Goal: Navigation & Orientation: Go to known website

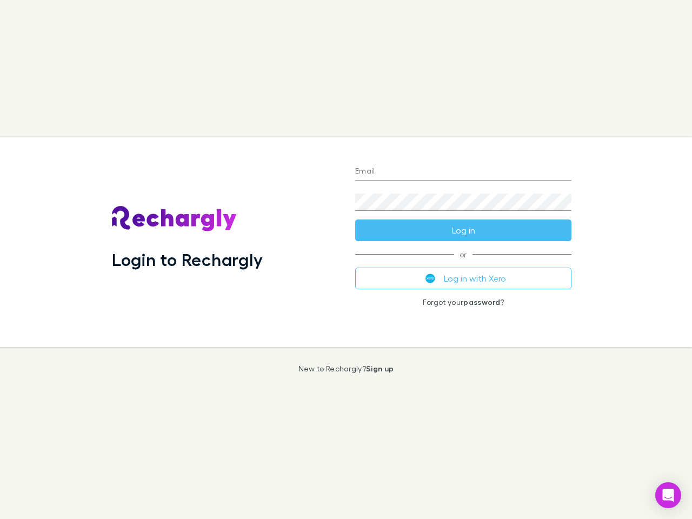
click at [346, 260] on div "Login to Rechargly" at bounding box center [224, 242] width 243 height 210
click at [463, 172] on input "Email" at bounding box center [463, 171] width 216 height 17
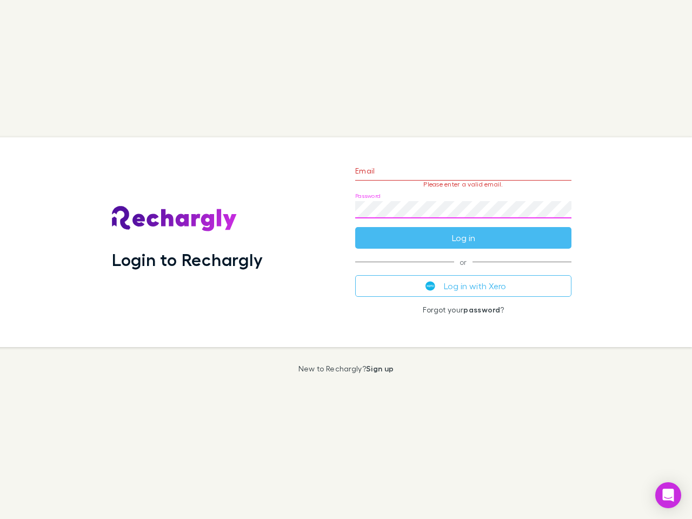
click at [463, 230] on form "Email Please enter a valid email. Password Log in" at bounding box center [463, 202] width 216 height 94
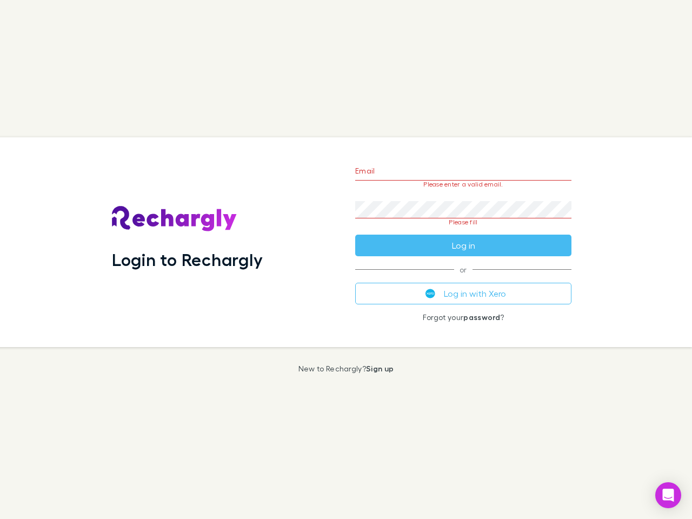
click at [463, 278] on div "Email Please enter a valid email. Password Please fill Log in or Log in with Xe…" at bounding box center [464, 242] width 234 height 210
click at [668, 495] on icon "Open Intercom Messenger" at bounding box center [668, 495] width 11 height 13
